Goal: Task Accomplishment & Management: Use online tool/utility

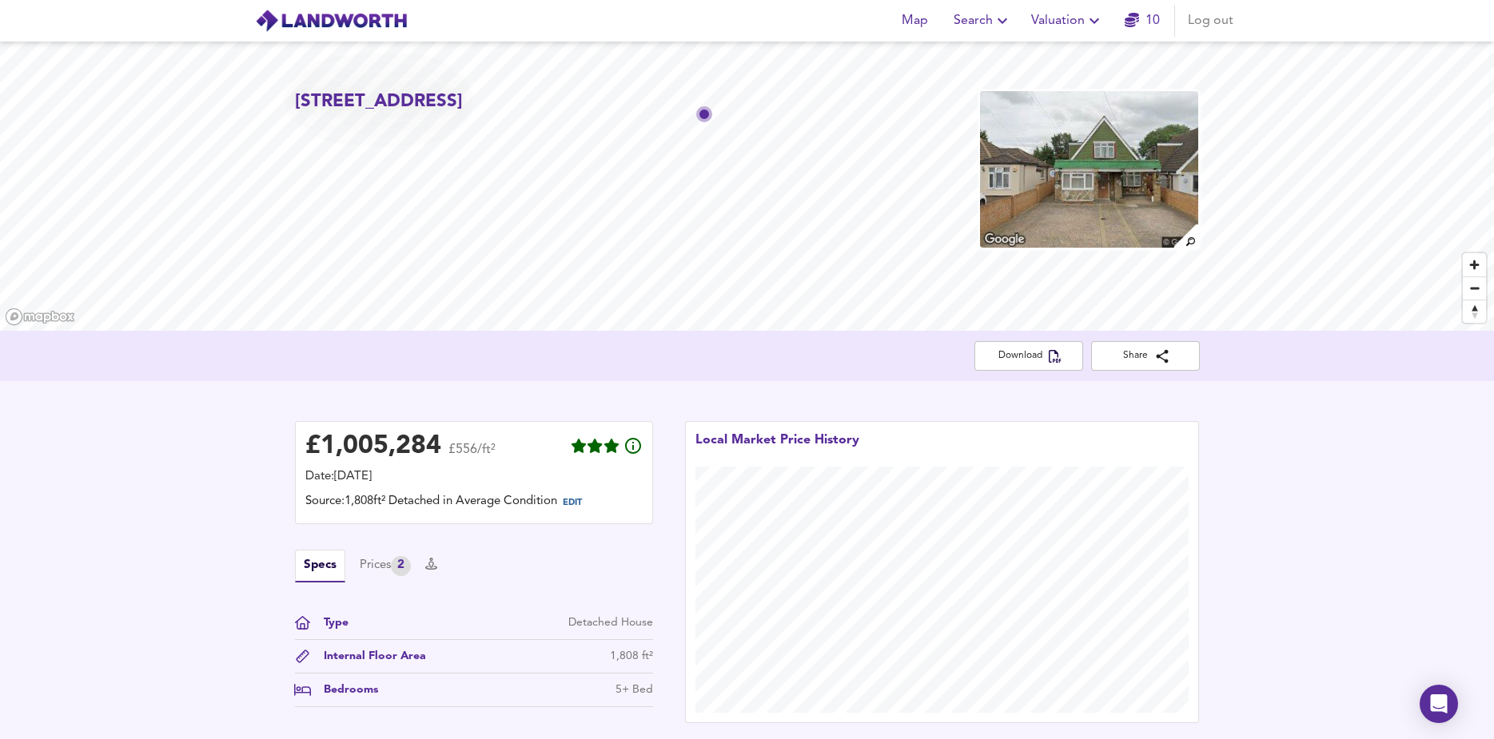
click at [1070, 18] on span "Valuation" at bounding box center [1067, 21] width 73 height 22
click at [1067, 52] on li "New Valuation Report" at bounding box center [1067, 57] width 191 height 29
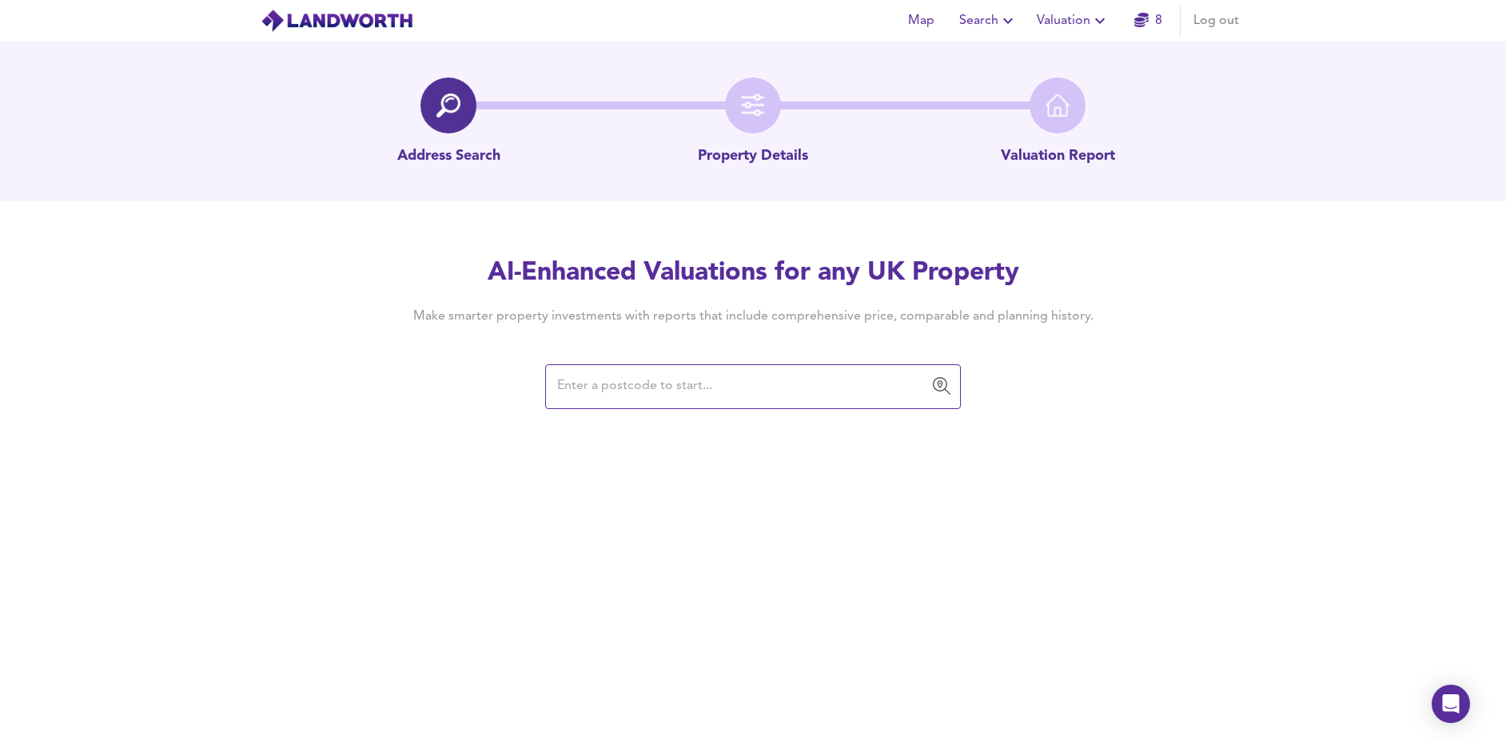
click at [722, 382] on input "text" at bounding box center [740, 387] width 377 height 30
click at [574, 388] on input "wr 6lr" at bounding box center [740, 387] width 377 height 30
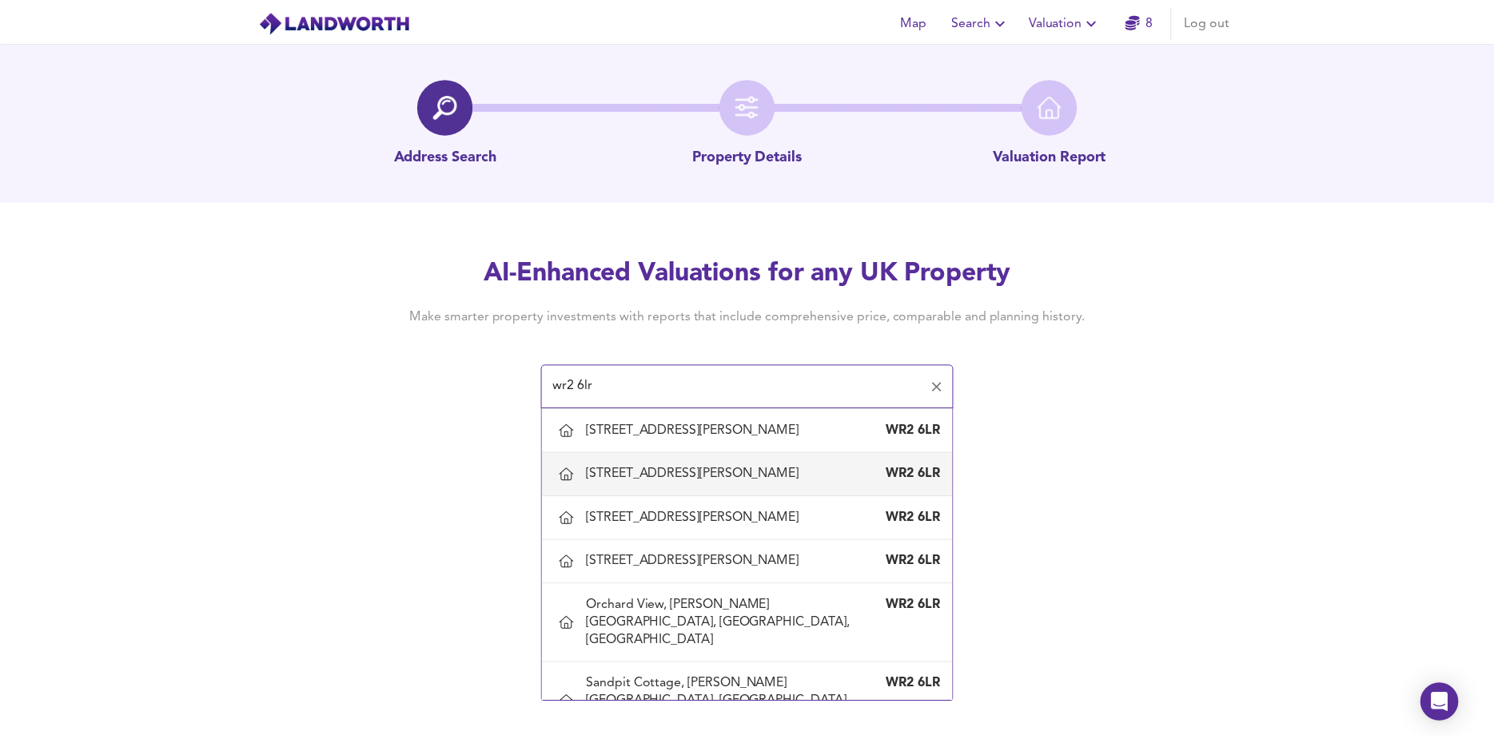
scroll to position [110, 0]
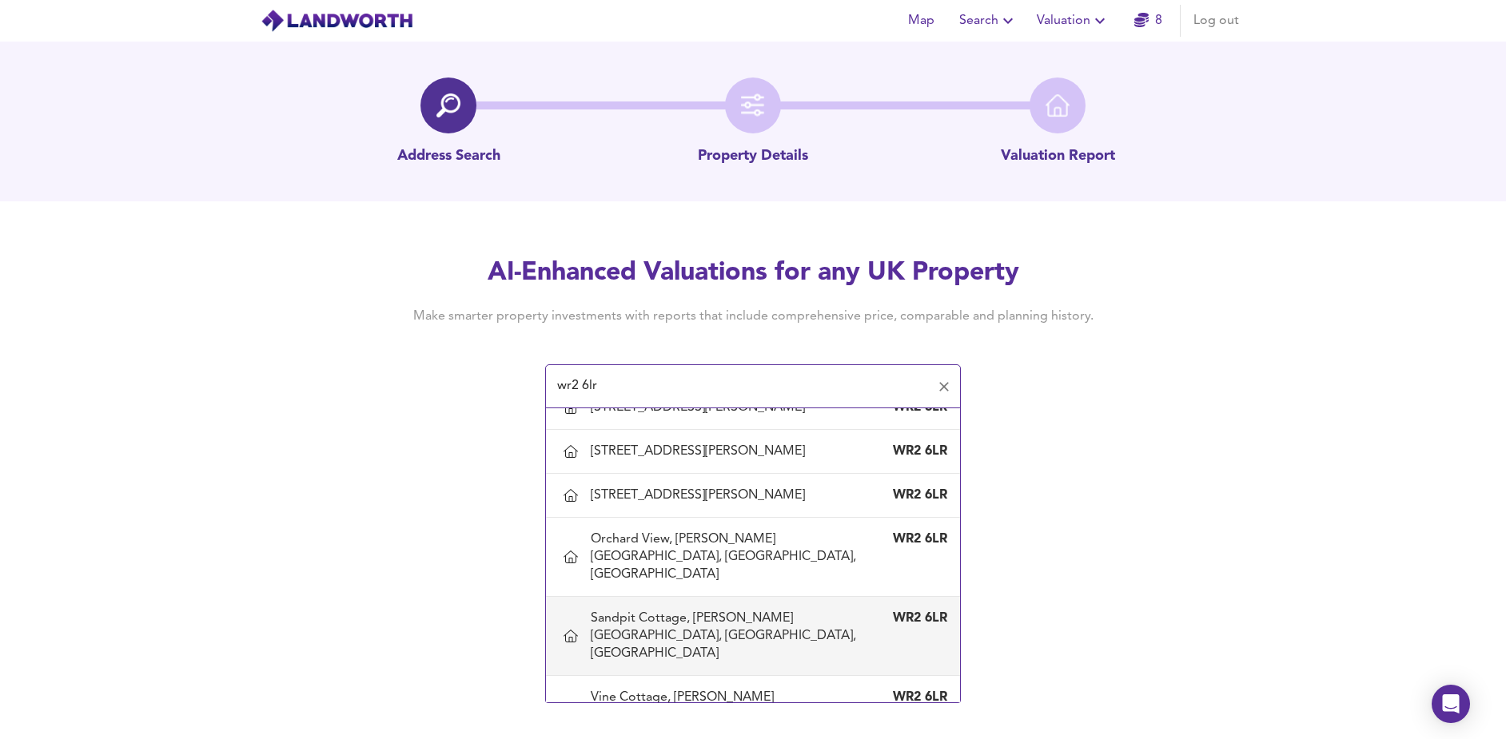
click at [746, 610] on div "Sandpit Cottage, [PERSON_NAME][GEOGRAPHIC_DATA], [GEOGRAPHIC_DATA], [GEOGRAPHIC…" at bounding box center [737, 636] width 293 height 53
type input "Sandpit Cottage, [PERSON_NAME][GEOGRAPHIC_DATA], [GEOGRAPHIC_DATA], [GEOGRAPHIC…"
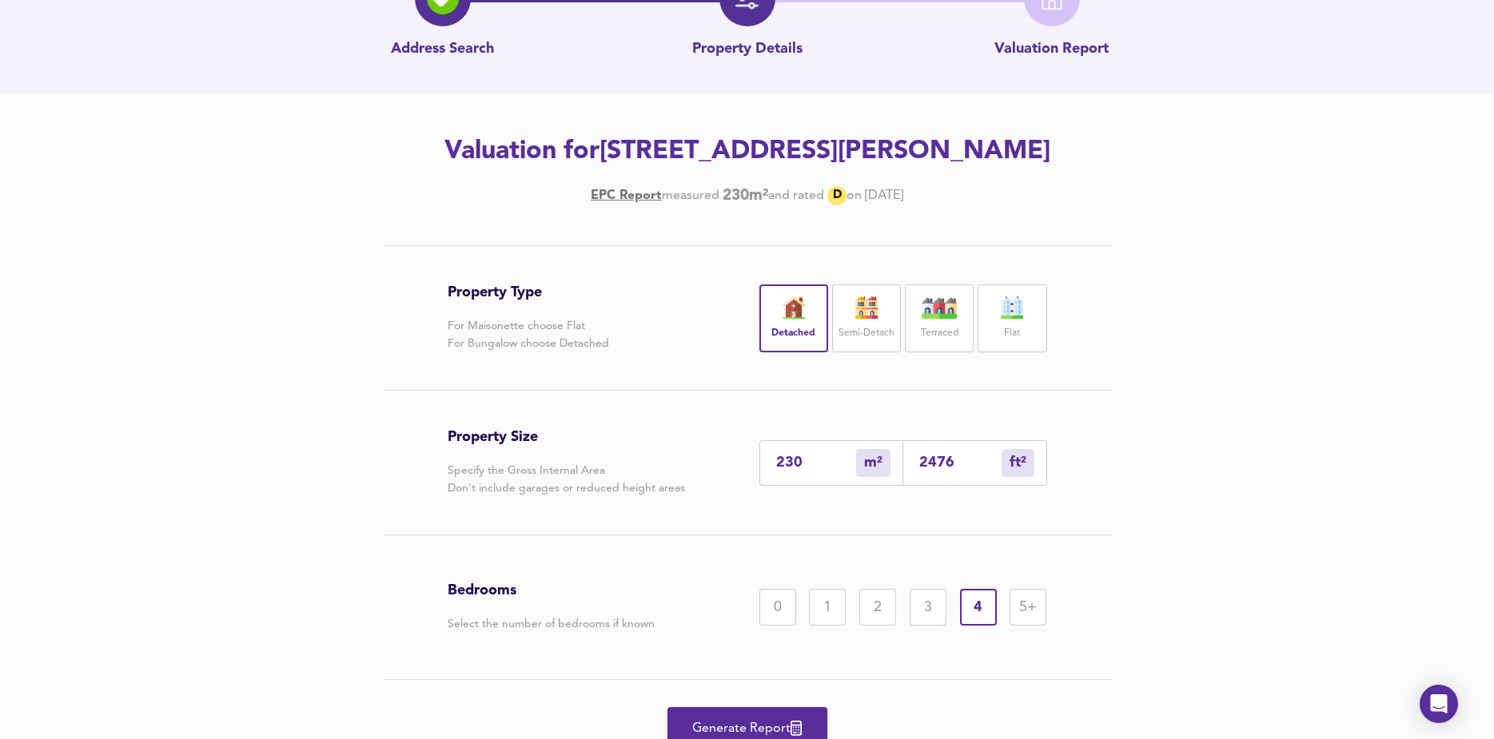
scroll to position [212, 0]
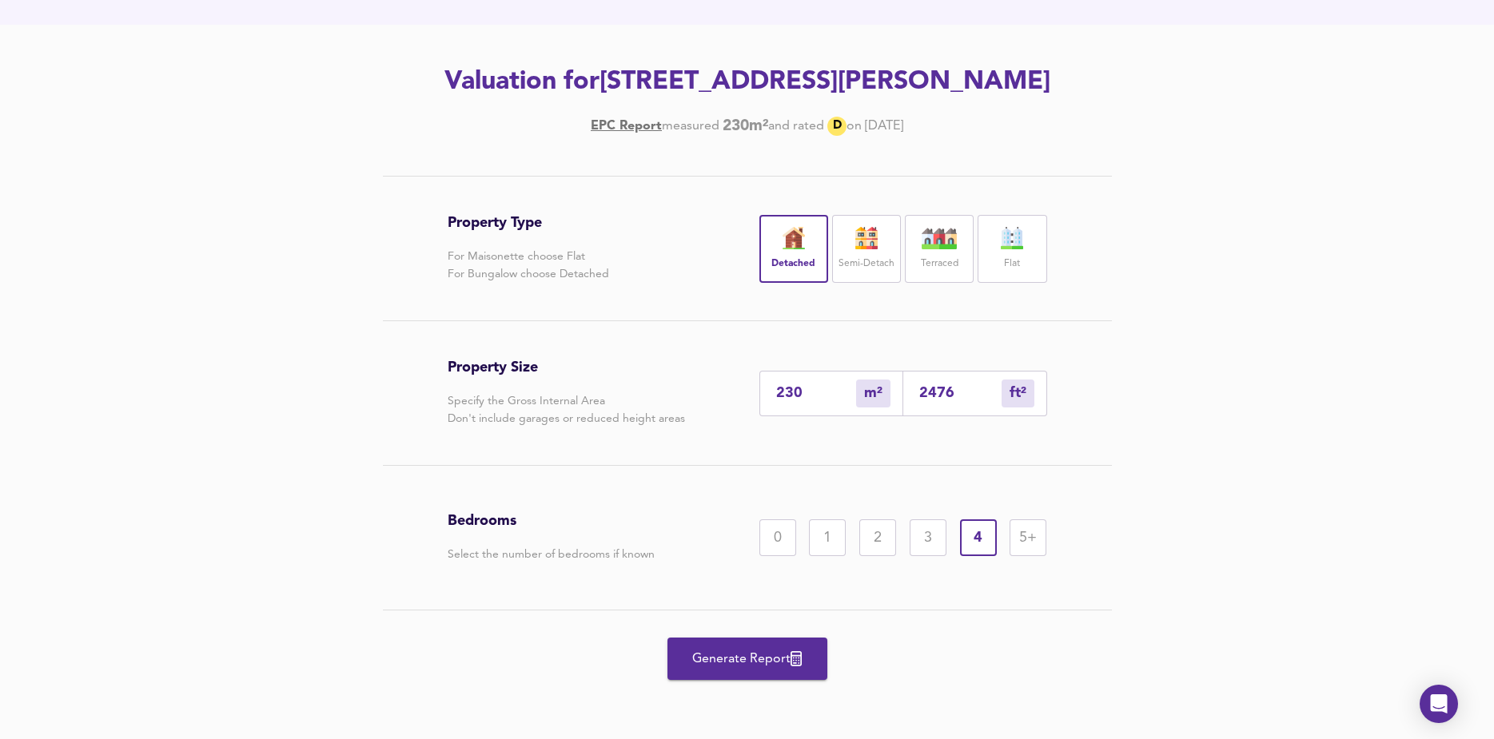
click at [755, 663] on span "Generate Report" at bounding box center [747, 659] width 128 height 22
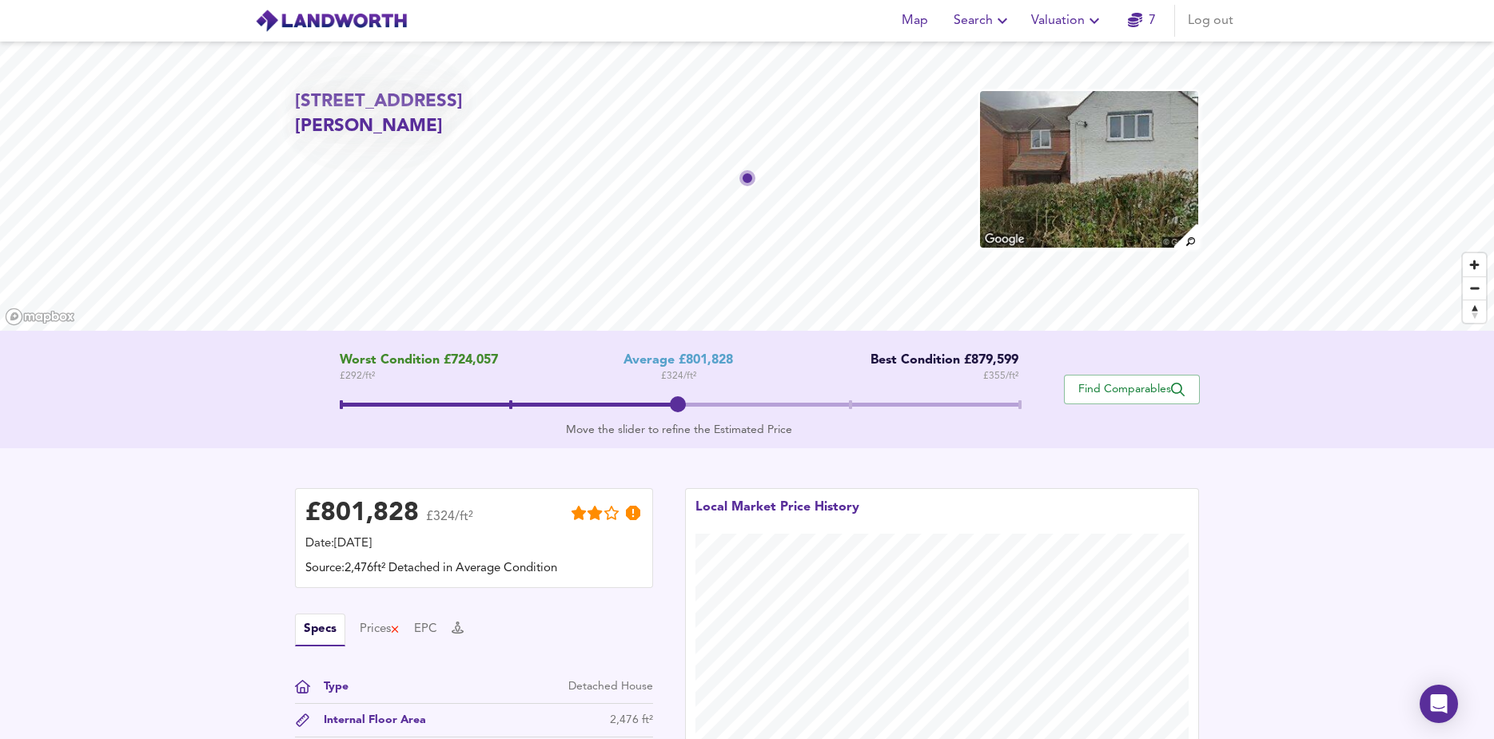
click at [1152, 148] on img at bounding box center [1088, 170] width 221 height 160
click at [1081, 22] on span "Valuation" at bounding box center [1067, 21] width 73 height 22
